Goal: Ask a question

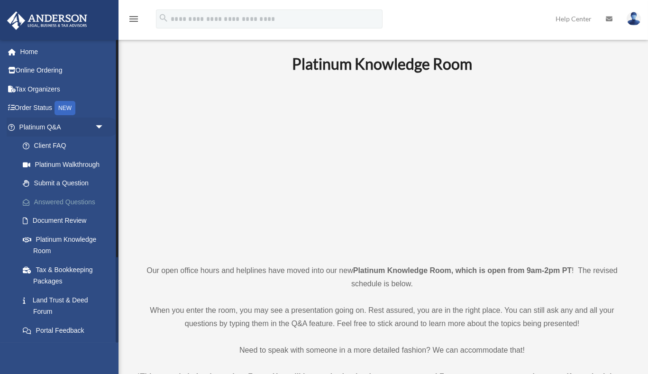
click at [65, 201] on link "Answered Questions" at bounding box center [65, 202] width 105 height 19
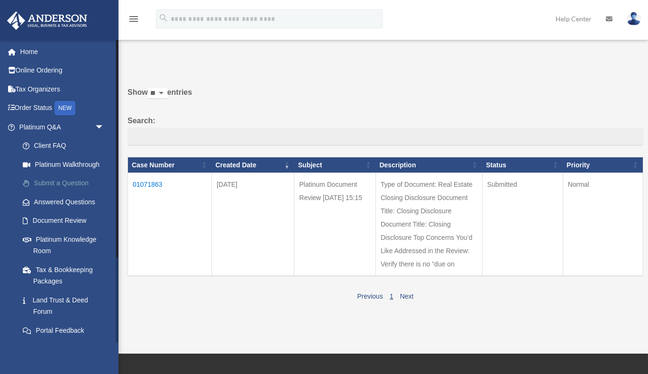
click at [59, 182] on link "Submit a Question" at bounding box center [65, 183] width 105 height 19
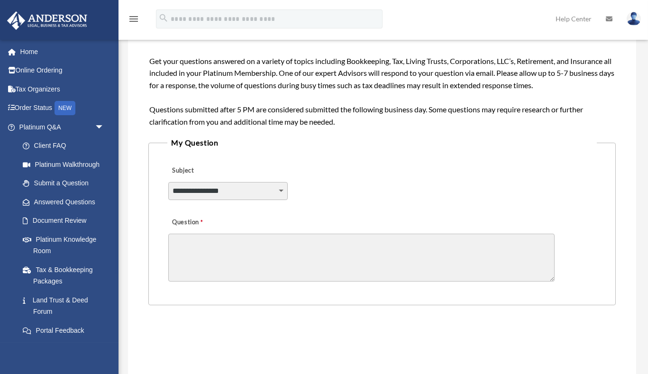
scroll to position [138, 0]
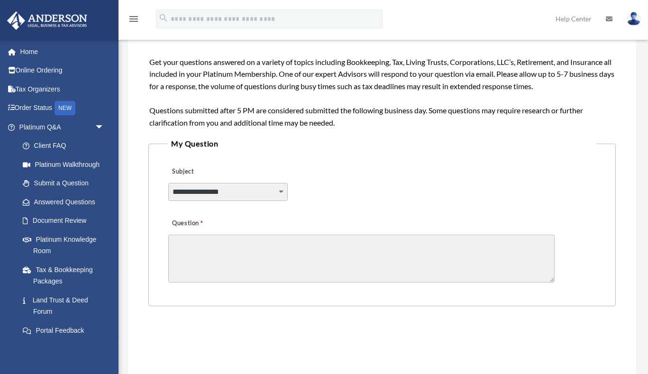
select select "******"
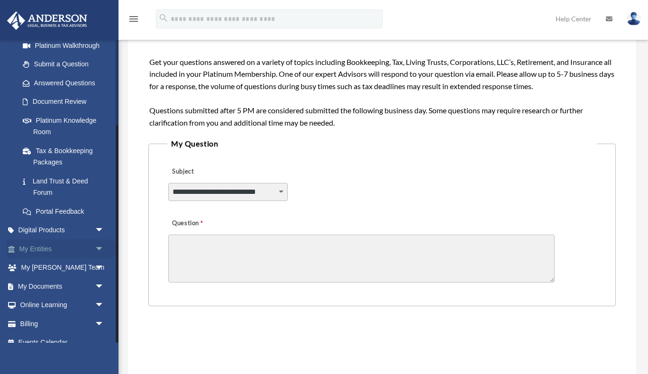
scroll to position [119, 0]
click at [100, 243] on span "arrow_drop_down" at bounding box center [104, 249] width 19 height 19
click at [100, 240] on span "arrow_drop_up" at bounding box center [104, 249] width 19 height 19
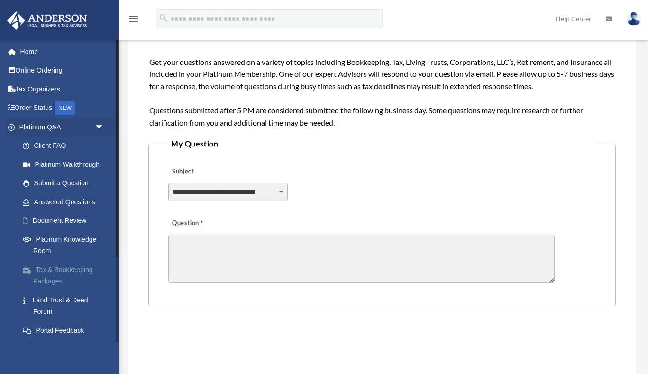
scroll to position [0, 0]
click at [268, 241] on textarea "Question" at bounding box center [361, 259] width 387 height 48
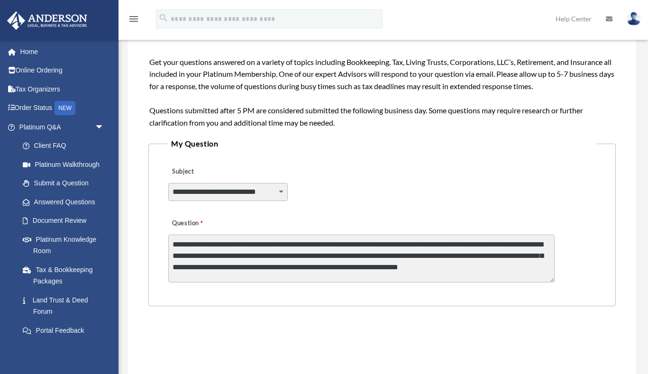
scroll to position [1, 0]
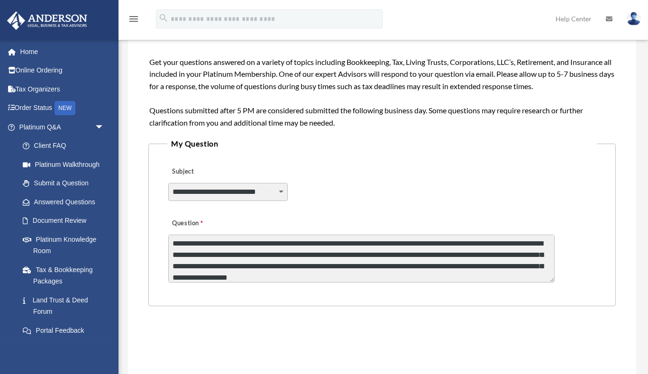
type textarea "**********"
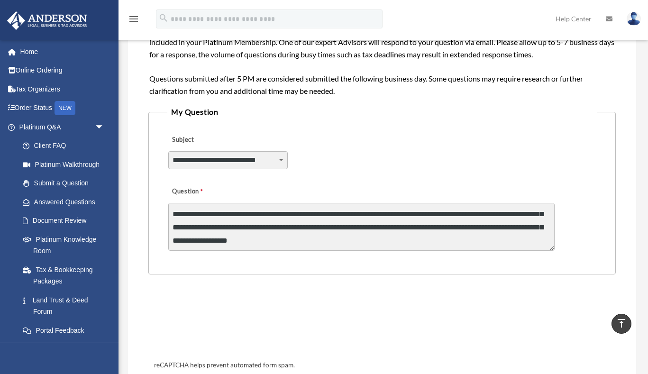
scroll to position [12, 0]
click at [149, 314] on div "reCAPTCHA helps prevent automated form spam. The submit button will be disabled…" at bounding box center [382, 353] width 468 height 139
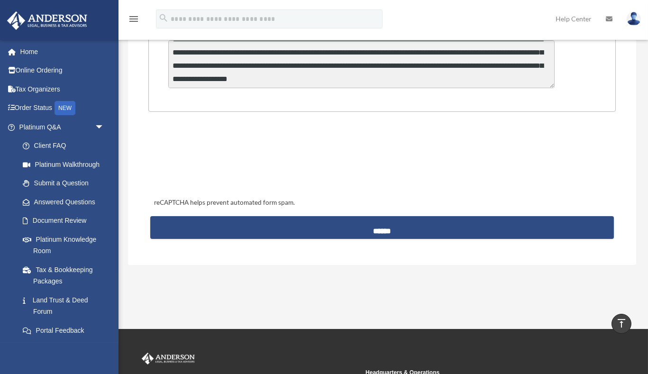
scroll to position [332, 0]
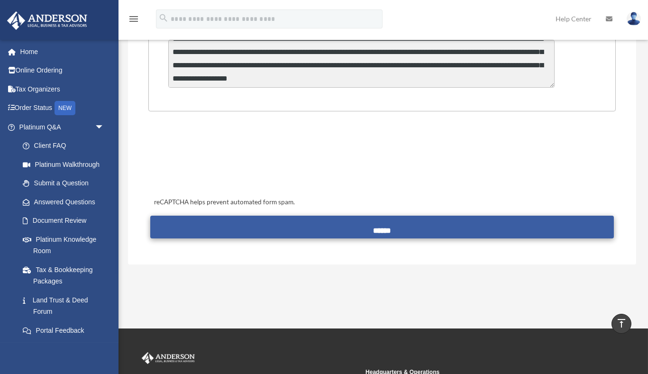
click at [391, 222] on input "******" at bounding box center [382, 227] width 464 height 23
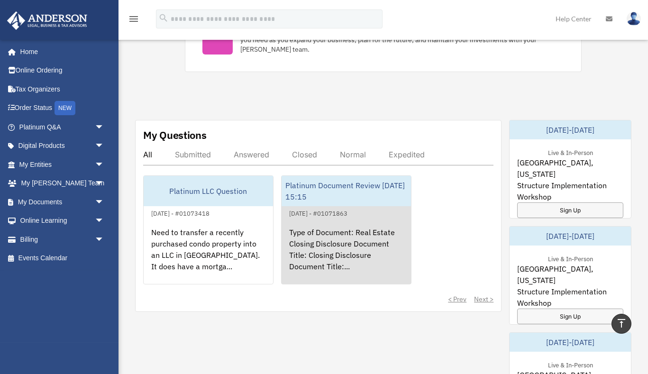
scroll to position [462, 0]
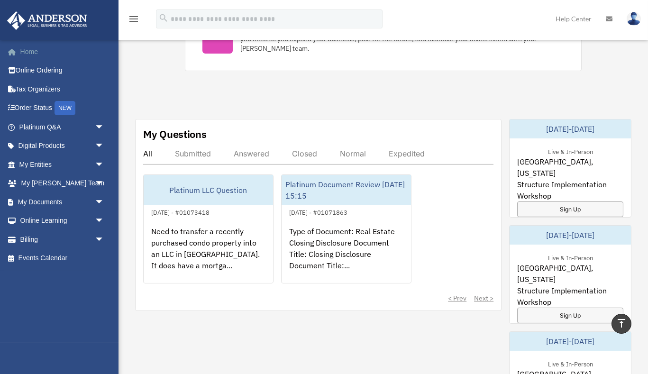
click at [30, 55] on link "Home" at bounding box center [63, 51] width 112 height 19
